Goal: Task Accomplishment & Management: Manage account settings

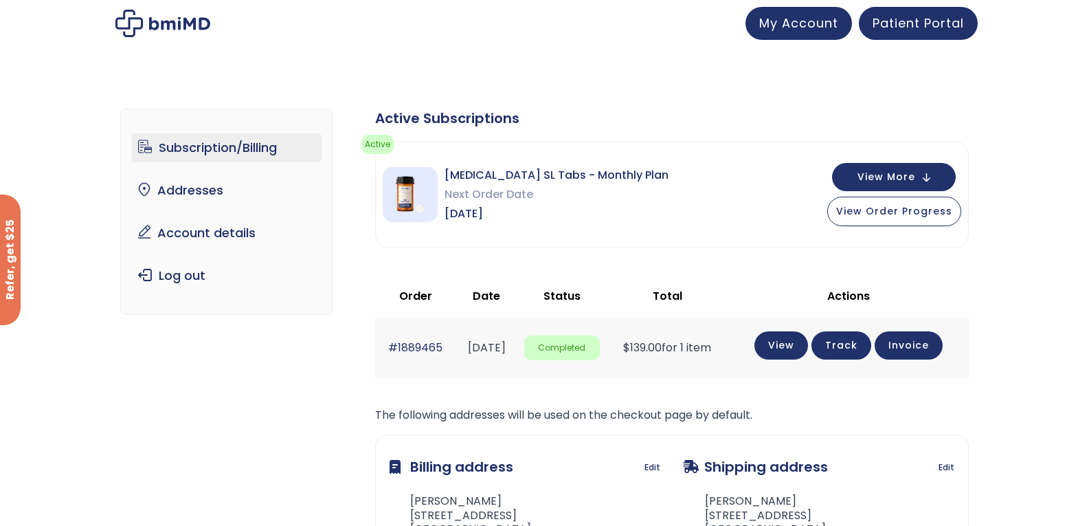
drag, startPoint x: 899, startPoint y: 208, endPoint x: 731, endPoint y: 199, distance: 168.0
click at [731, 199] on div "[MEDICAL_DATA] SL Tabs - Monthly Plan Next Order Date [DATE] View More View Ord…" at bounding box center [672, 194] width 593 height 104
click at [931, 175] on button "View More" at bounding box center [894, 176] width 124 height 28
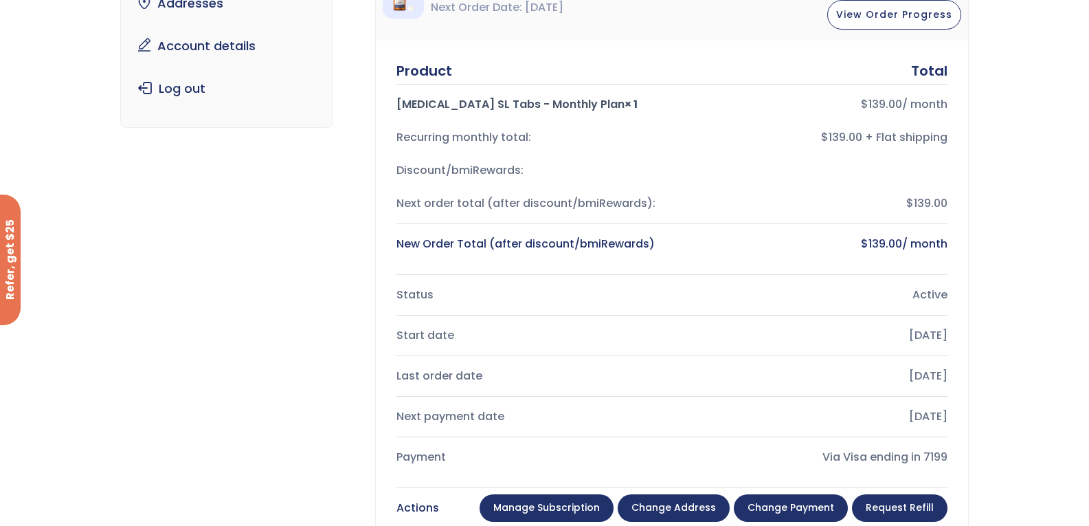
scroll to position [344, 0]
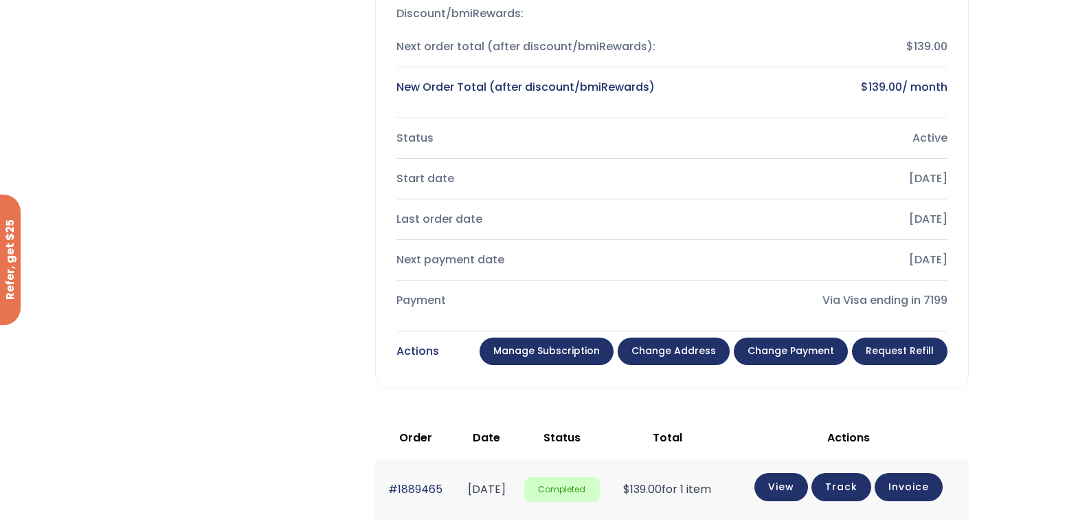
click at [544, 354] on link "Manage Subscription" at bounding box center [547, 350] width 134 height 27
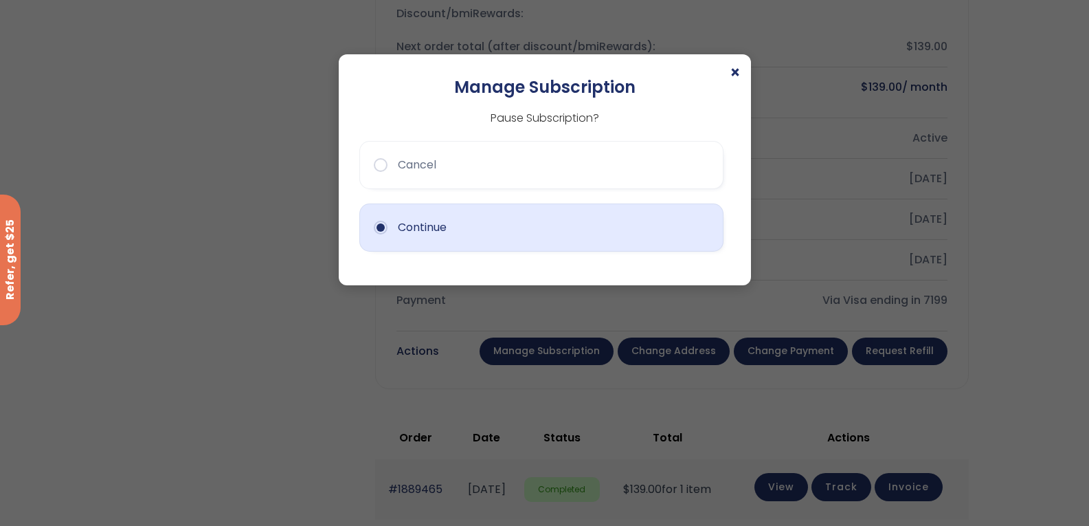
click at [374, 225] on button "Continue" at bounding box center [541, 227] width 364 height 48
